Goal: Check status

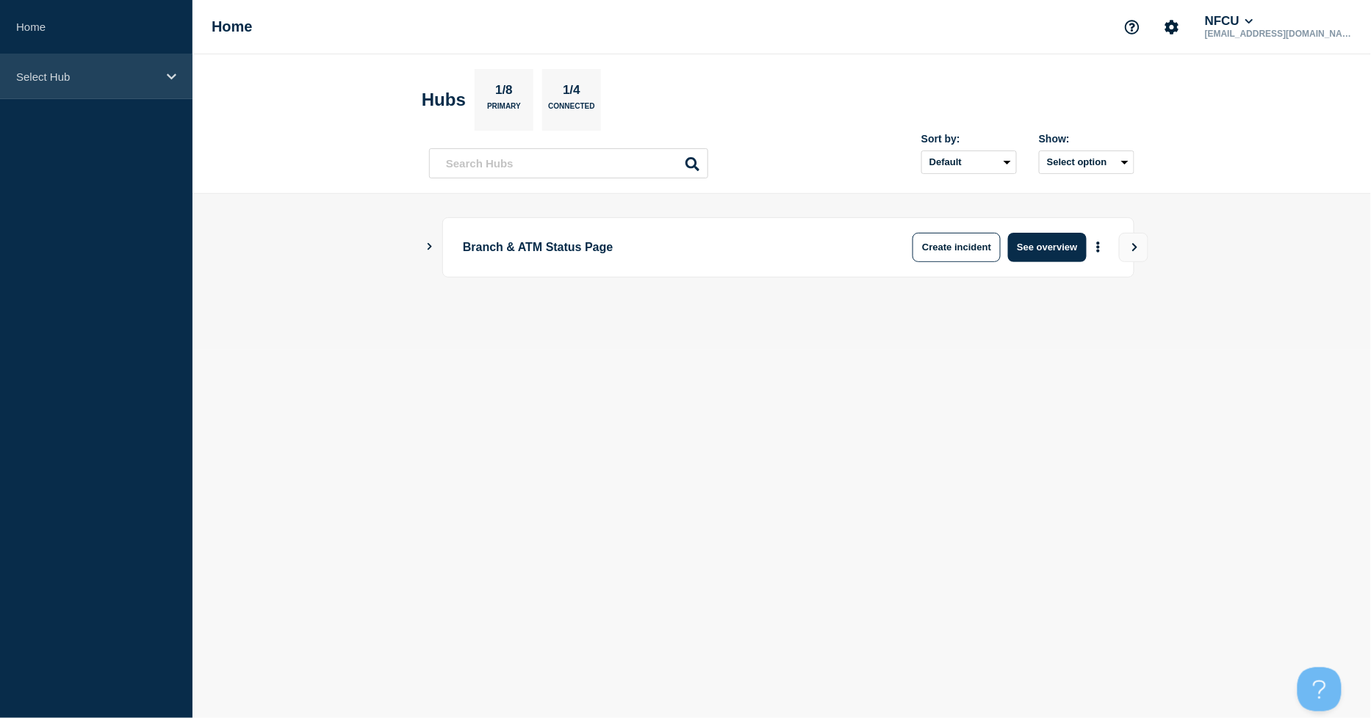
click at [151, 82] on p "Select Hub" at bounding box center [86, 77] width 141 height 12
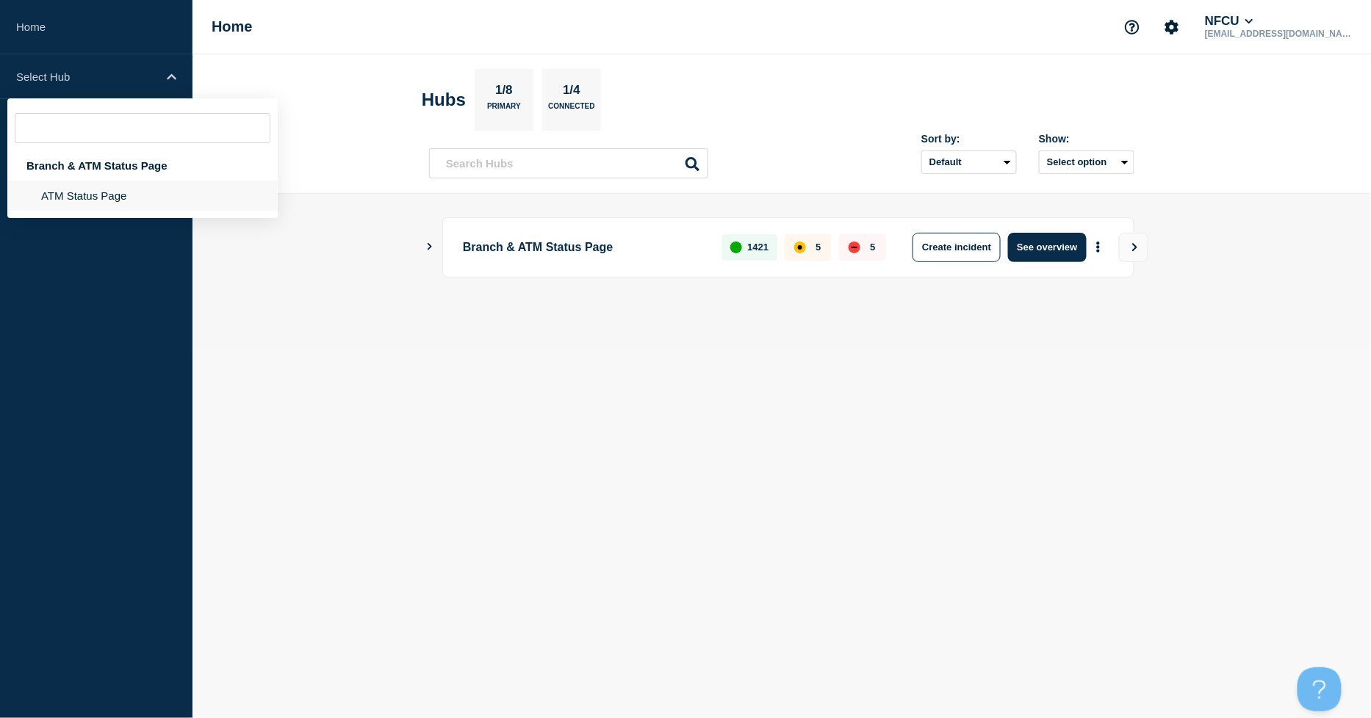
click at [106, 202] on li "ATM Status Page" at bounding box center [142, 196] width 270 height 30
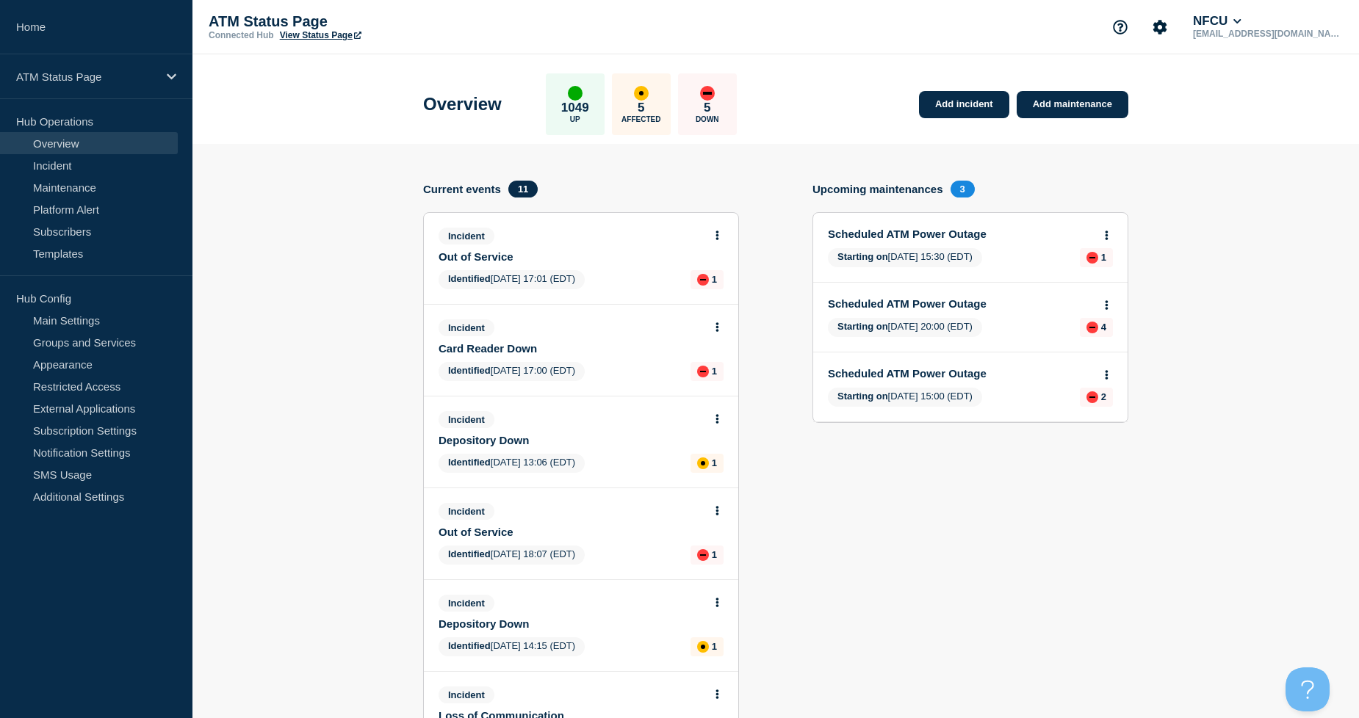
drag, startPoint x: 1093, startPoint y: 644, endPoint x: 83, endPoint y: 514, distance: 1018.5
click at [1090, 642] on section "Upcoming maintenances 3 Scheduled ATM Power Outage Starting on 2025-09-11 15:30…" at bounding box center [971, 713] width 316 height 1065
